Goal: Information Seeking & Learning: Learn about a topic

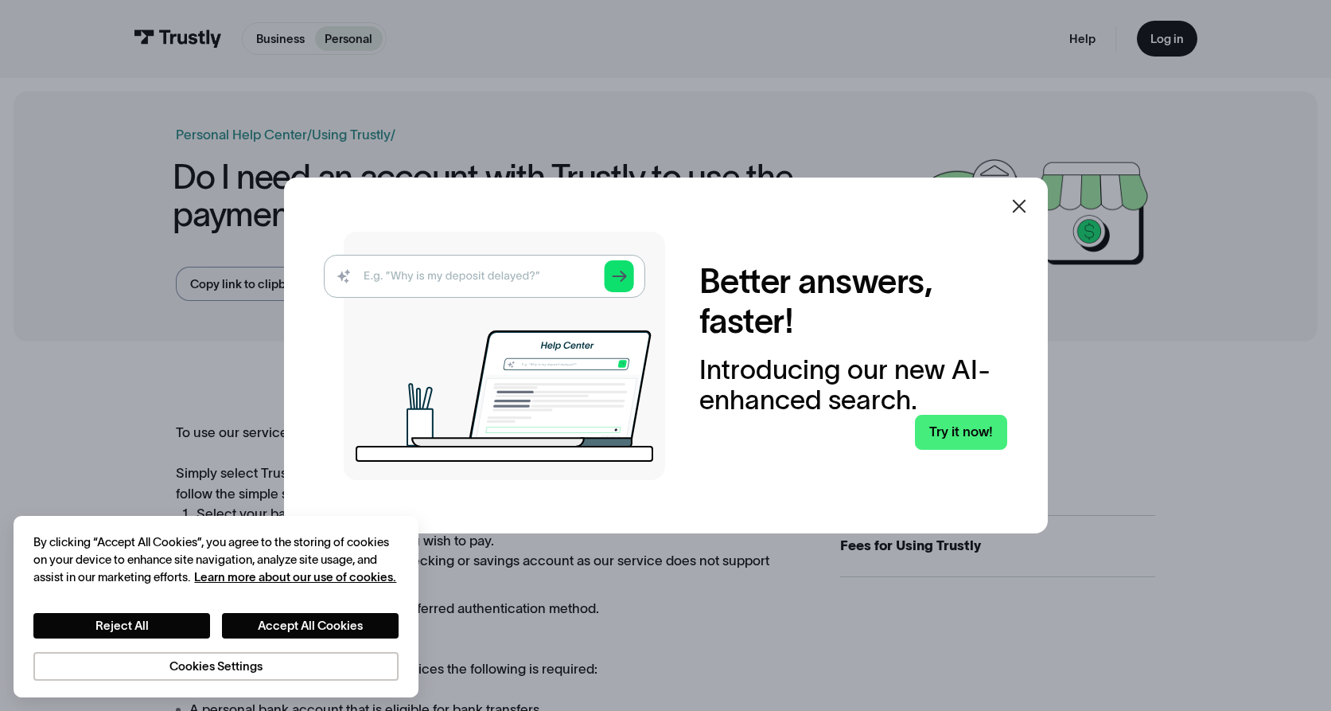
click at [1027, 204] on icon at bounding box center [1019, 206] width 19 height 19
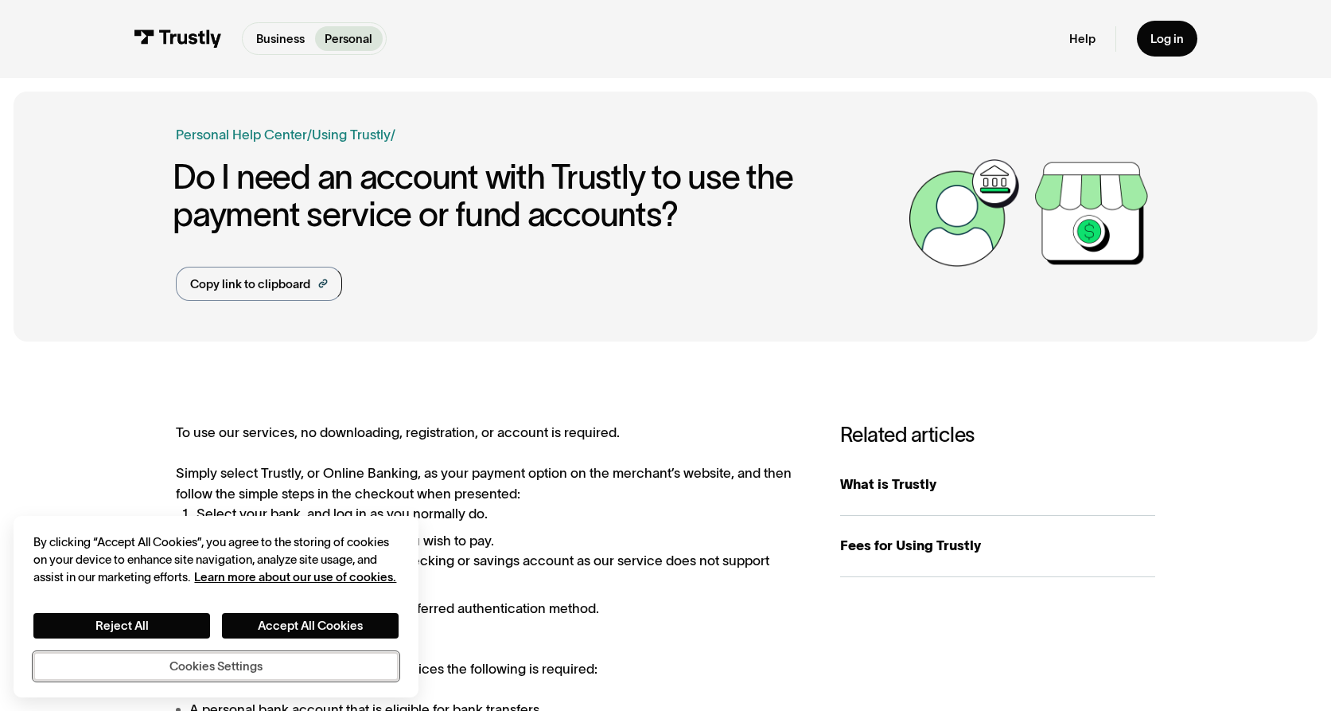
click at [192, 662] on button "Cookies Settings" at bounding box center [215, 666] width 364 height 29
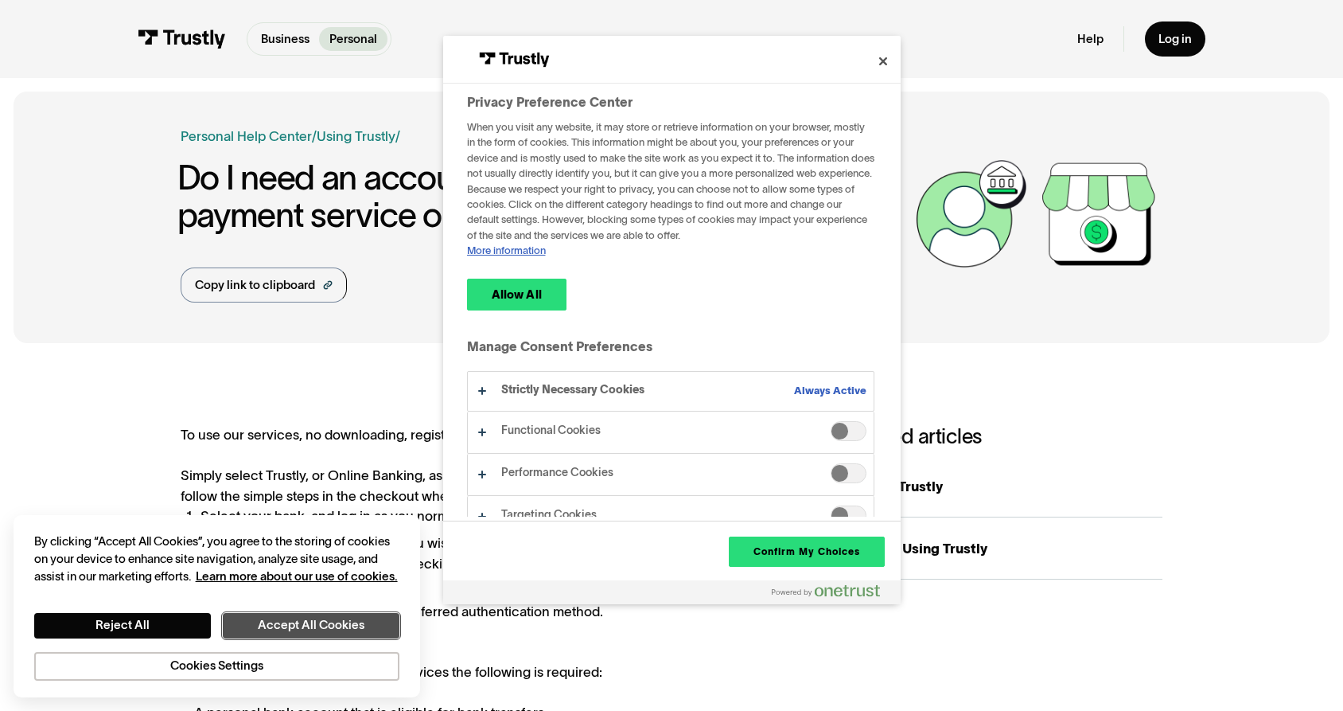
click at [282, 619] on button "Accept All Cookies" at bounding box center [311, 625] width 177 height 25
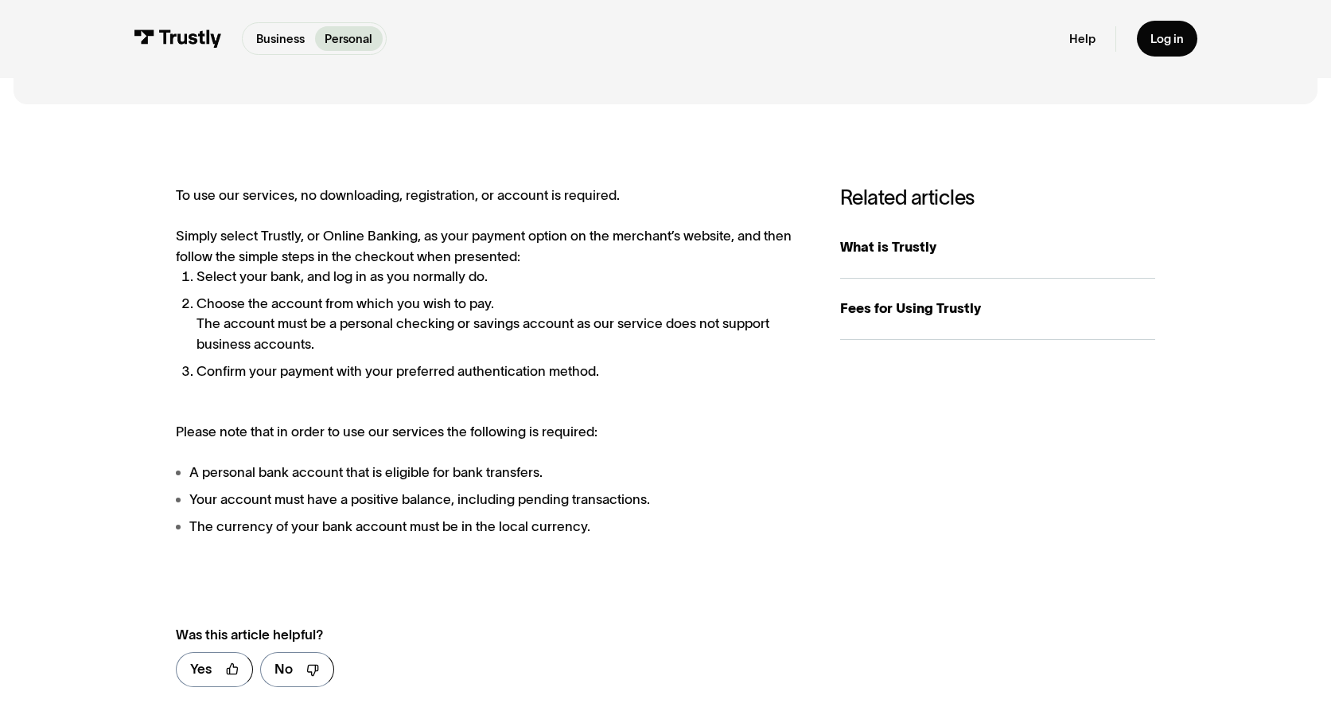
scroll to position [73, 0]
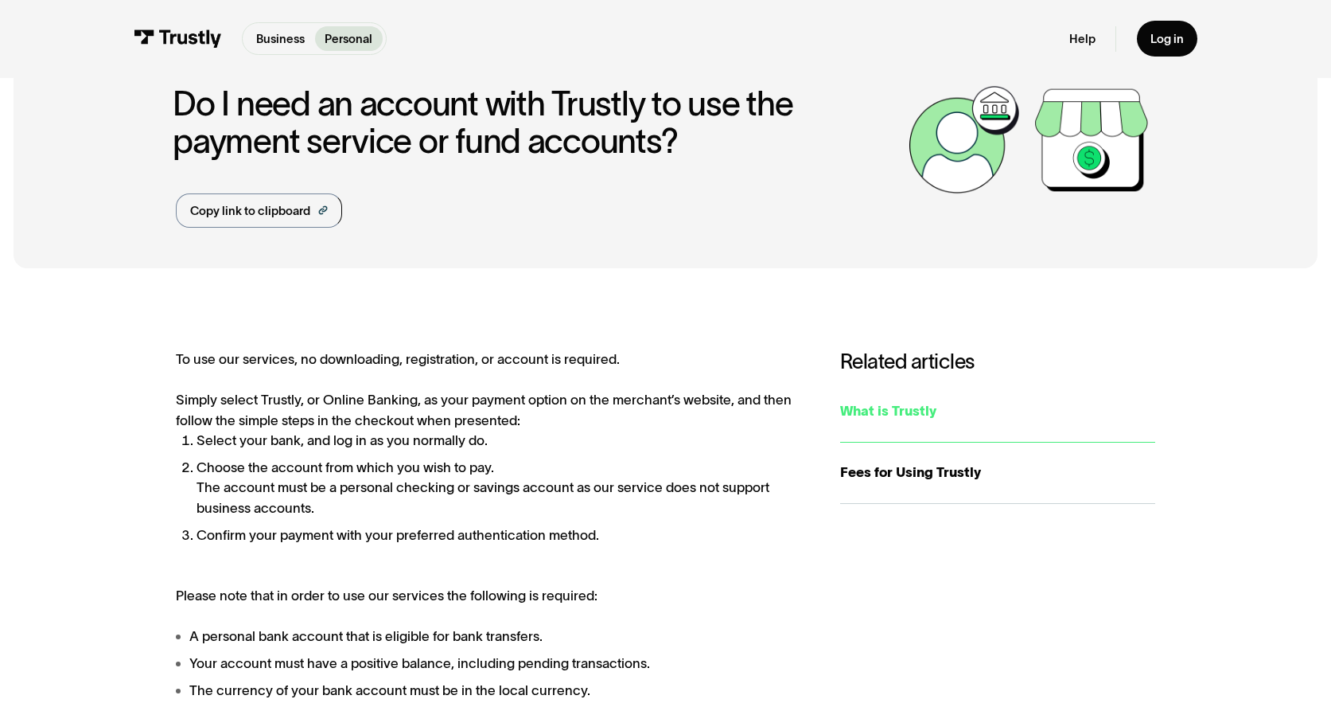
click at [921, 415] on div "What is Trustly" at bounding box center [997, 411] width 315 height 20
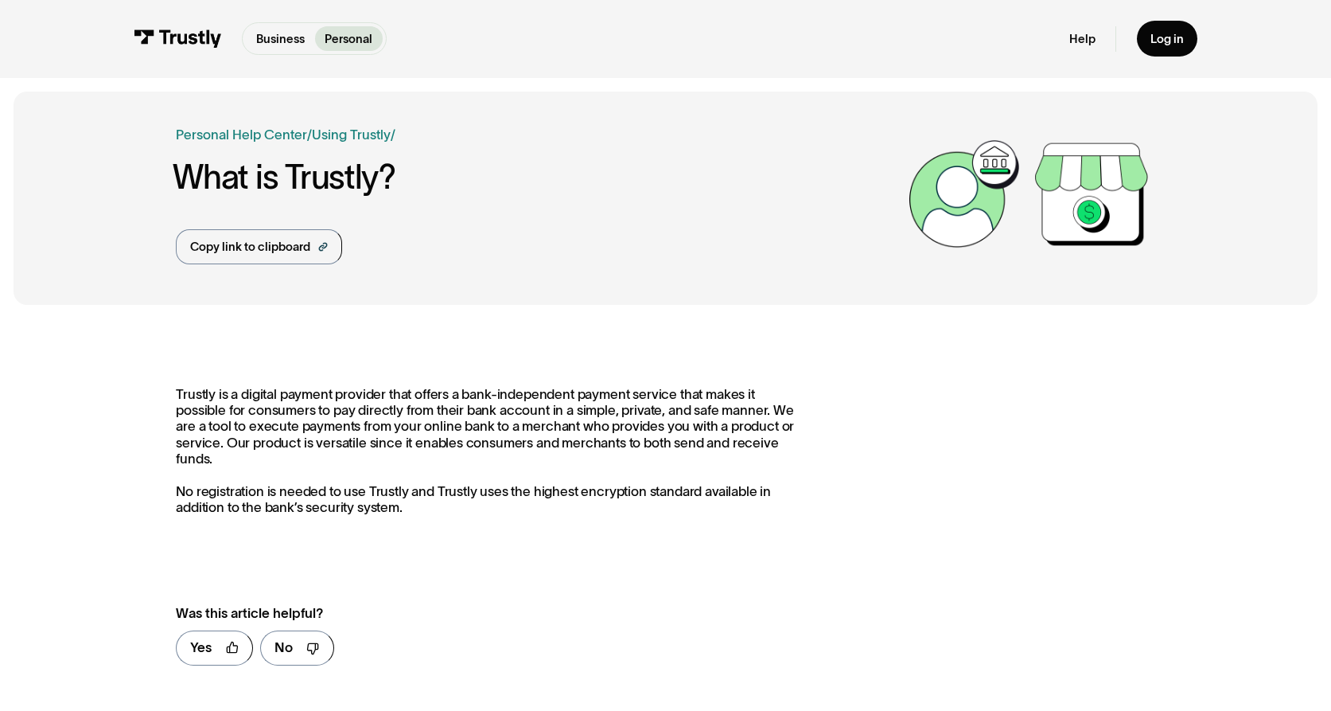
click at [177, 39] on img at bounding box center [178, 38] width 88 height 18
